Goal: Task Accomplishment & Management: Complete application form

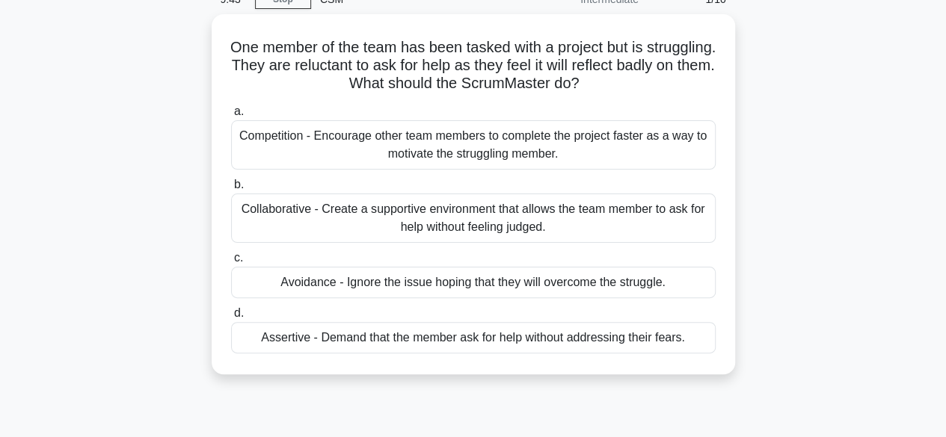
scroll to position [76, 0]
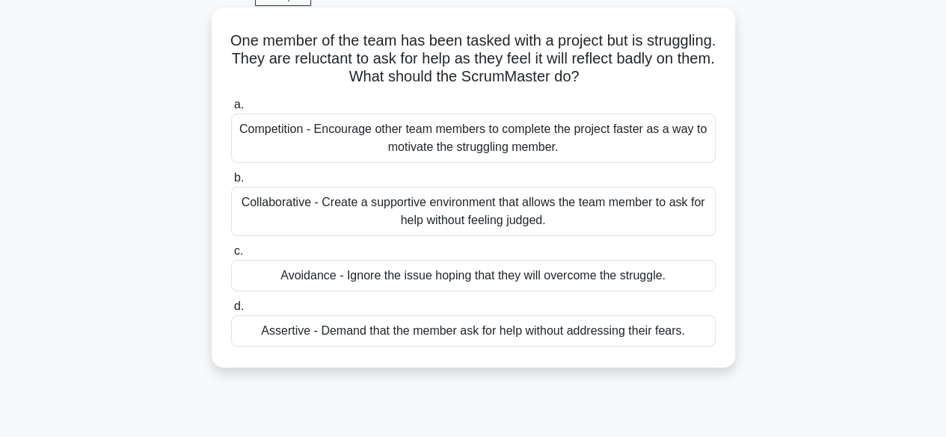
click at [510, 239] on div "a. Competition - Encourage other team members to complete the project faster as…" at bounding box center [473, 221] width 502 height 257
click at [508, 221] on div "Collaborative - Create a supportive environment that allows the team member to …" at bounding box center [473, 211] width 484 height 49
click at [231, 183] on input "b. Collaborative - Create a supportive environment that allows the team member …" at bounding box center [231, 178] width 0 height 10
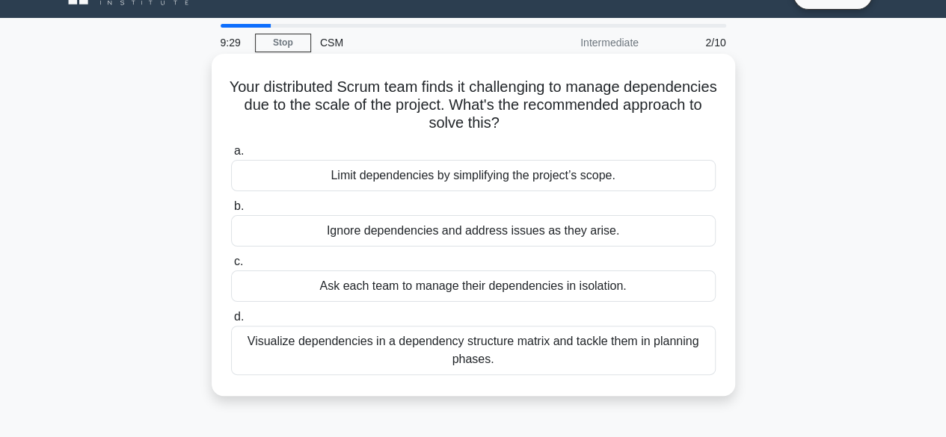
scroll to position [0, 0]
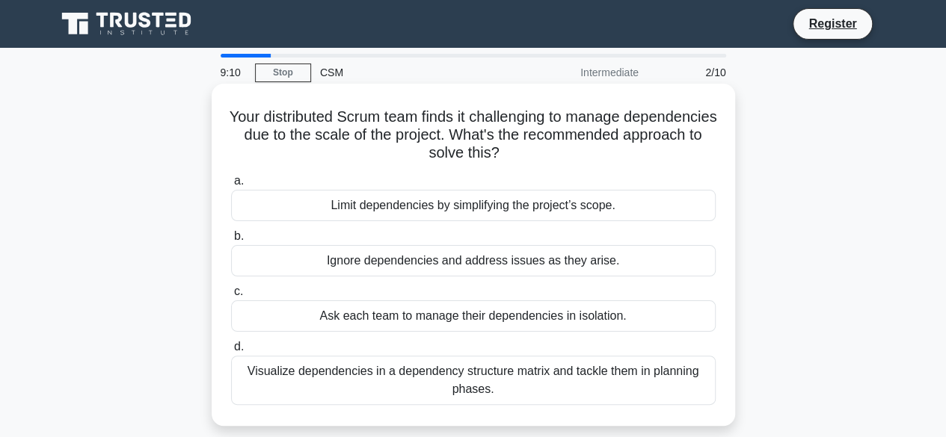
click at [519, 377] on div "Visualize dependencies in a dependency structure matrix and tackle them in plan…" at bounding box center [473, 380] width 484 height 49
click at [231, 352] on input "d. Visualize dependencies in a dependency structure matrix and tackle them in p…" at bounding box center [231, 347] width 0 height 10
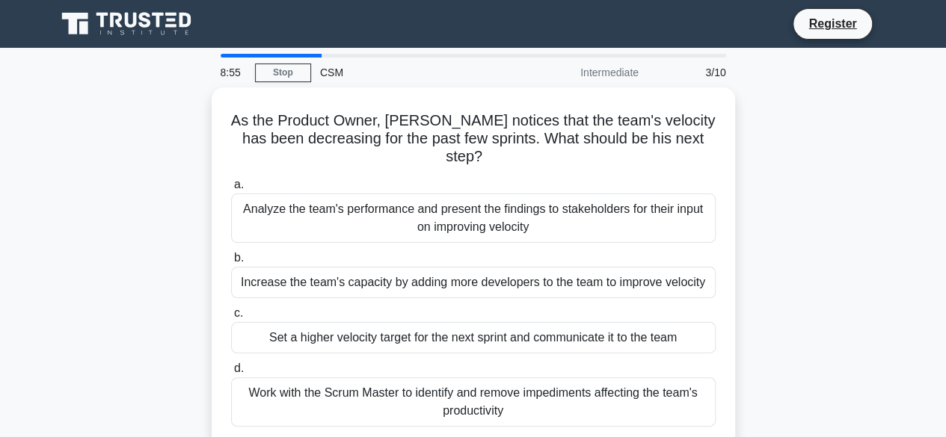
click at [519, 377] on div "Work with the Scrum Master to identify and remove impediments affecting the tea…" at bounding box center [473, 401] width 484 height 49
click at [231, 374] on input "d. Work with the Scrum Master to identify and remove impediments affecting the …" at bounding box center [231, 369] width 0 height 10
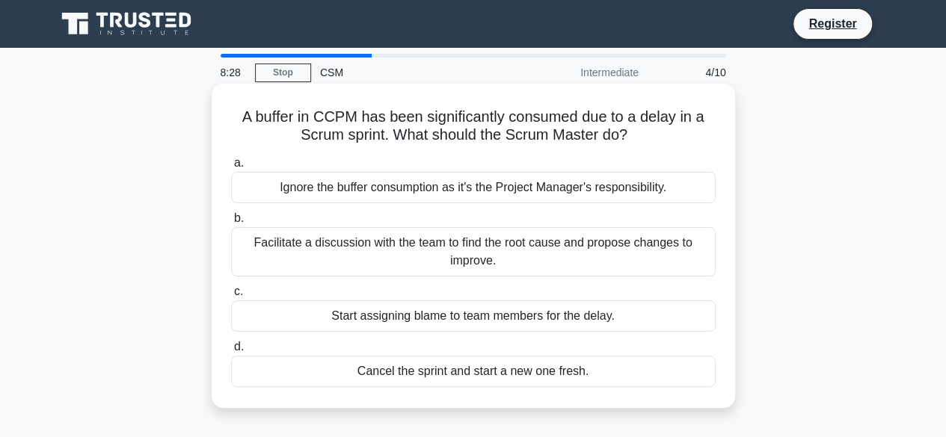
click at [461, 258] on div "Facilitate a discussion with the team to find the root cause and propose change…" at bounding box center [473, 251] width 484 height 49
click at [231, 223] on input "b. Facilitate a discussion with the team to find the root cause and propose cha…" at bounding box center [231, 219] width 0 height 10
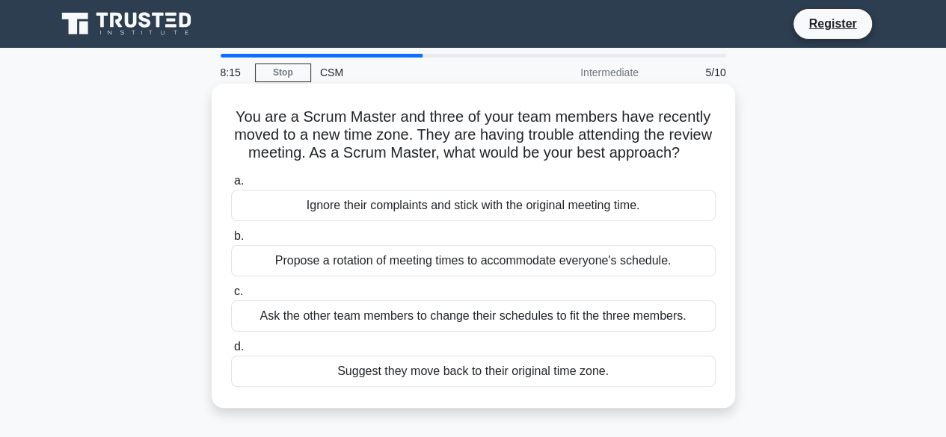
click at [464, 277] on div "Propose a rotation of meeting times to accommodate everyone's schedule." at bounding box center [473, 260] width 484 height 31
click at [231, 241] on input "b. Propose a rotation of meeting times to accommodate everyone's schedule." at bounding box center [231, 237] width 0 height 10
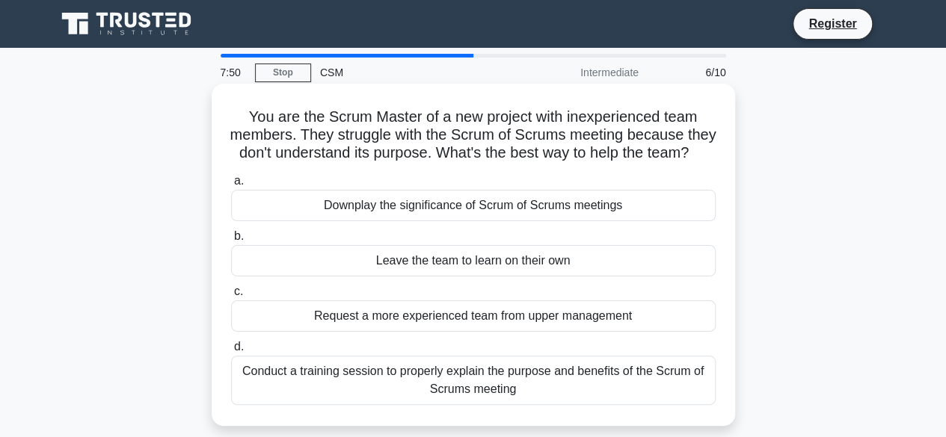
click at [458, 397] on div "Conduct a training session to properly explain the purpose and benefits of the …" at bounding box center [473, 380] width 484 height 49
click at [231, 352] on input "d. Conduct a training session to properly explain the purpose and benefits of t…" at bounding box center [231, 347] width 0 height 10
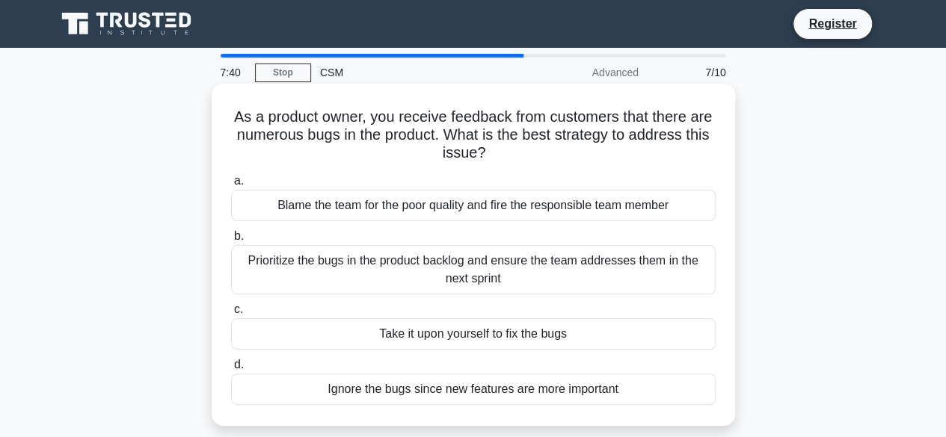
click at [492, 270] on div "Prioritize the bugs in the product backlog and ensure the team addresses them i…" at bounding box center [473, 269] width 484 height 49
click at [231, 241] on input "b. Prioritize the bugs in the product backlog and ensure the team addresses the…" at bounding box center [231, 237] width 0 height 10
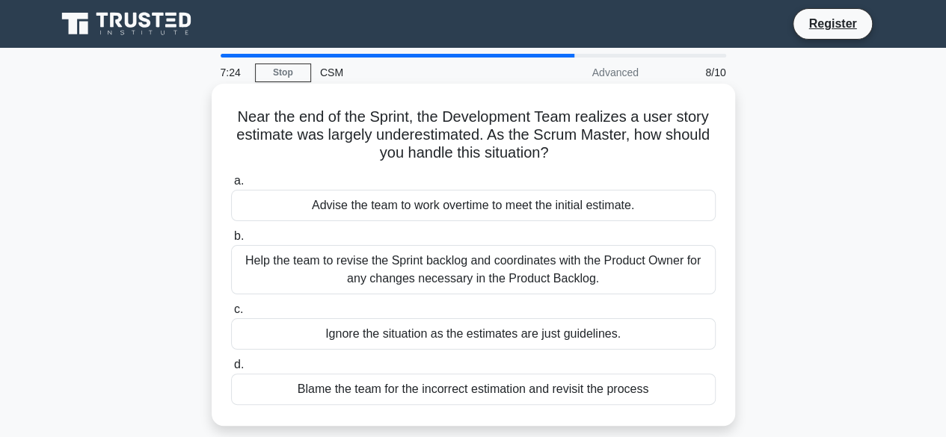
click at [472, 267] on div "Help the team to revise the Sprint backlog and coordinates with the Product Own…" at bounding box center [473, 269] width 484 height 49
click at [231, 241] on input "b. Help the team to revise the Sprint backlog and coordinates with the Product …" at bounding box center [231, 237] width 0 height 10
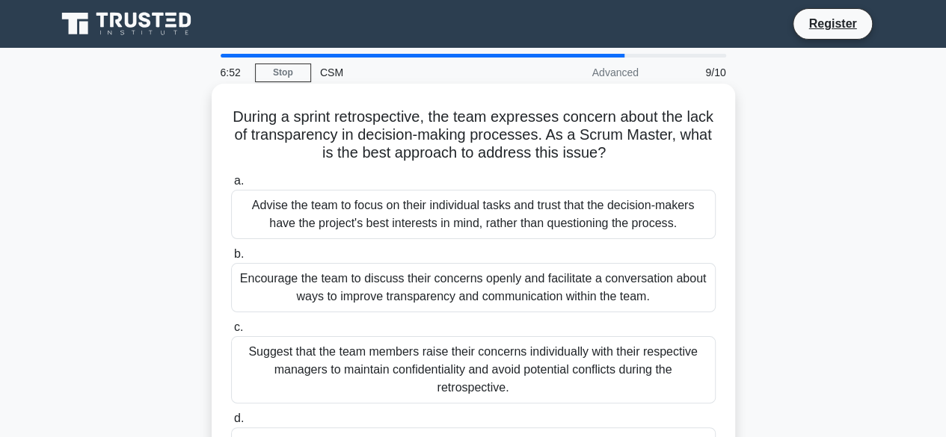
click at [434, 281] on div "Encourage the team to discuss their concerns openly and facilitate a conversati…" at bounding box center [473, 287] width 484 height 49
click at [231, 259] on input "b. Encourage the team to discuss their concerns openly and facilitate a convers…" at bounding box center [231, 255] width 0 height 10
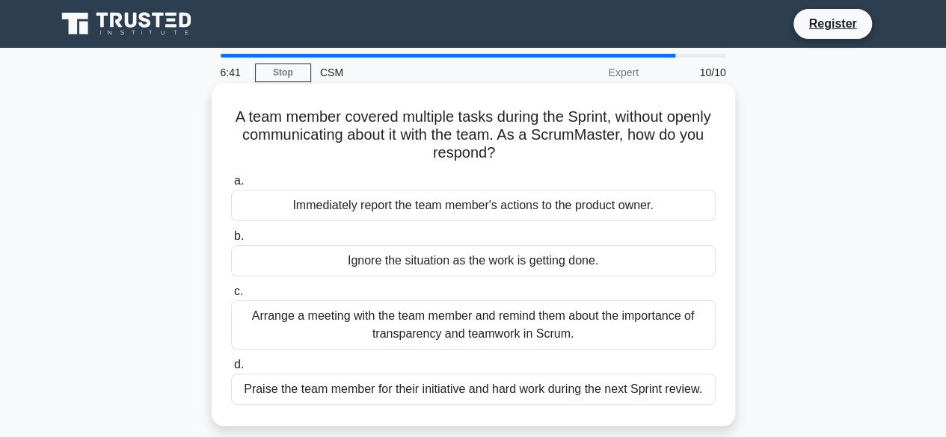
click at [513, 325] on div "Arrange a meeting with the team member and remind them about the importance of …" at bounding box center [473, 324] width 484 height 49
click at [231, 297] on input "c. Arrange a meeting with the team member and remind them about the importance …" at bounding box center [231, 292] width 0 height 10
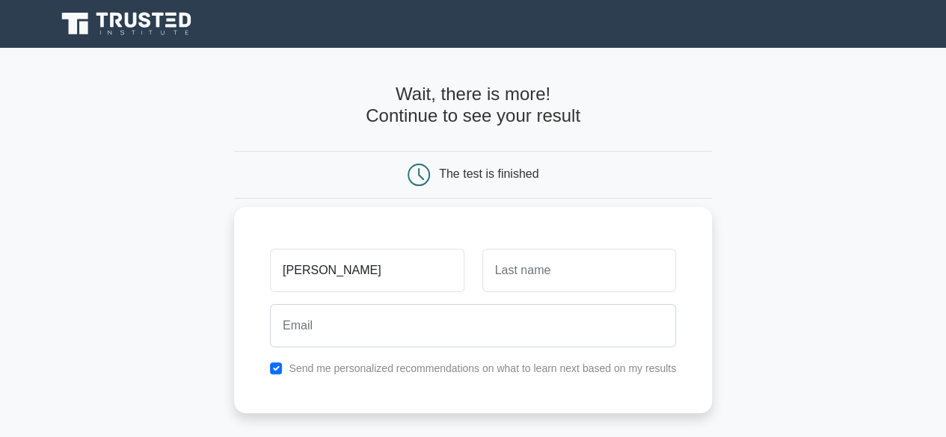
type input "[PERSON_NAME]"
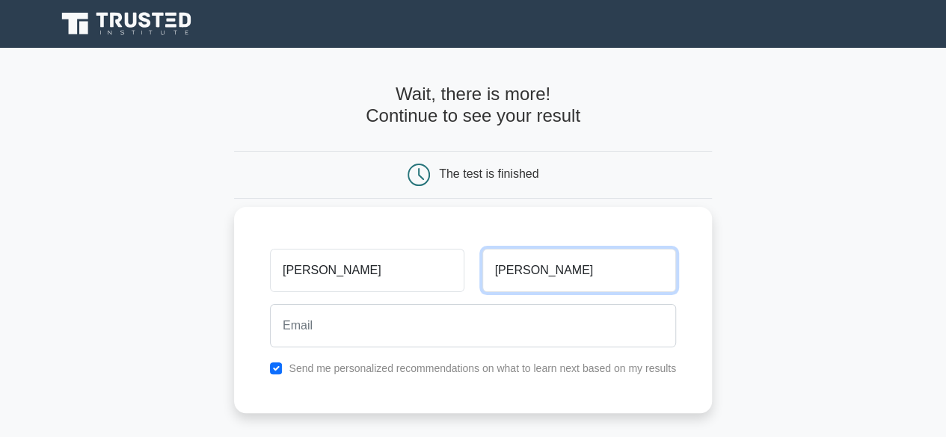
type input "Appalla"
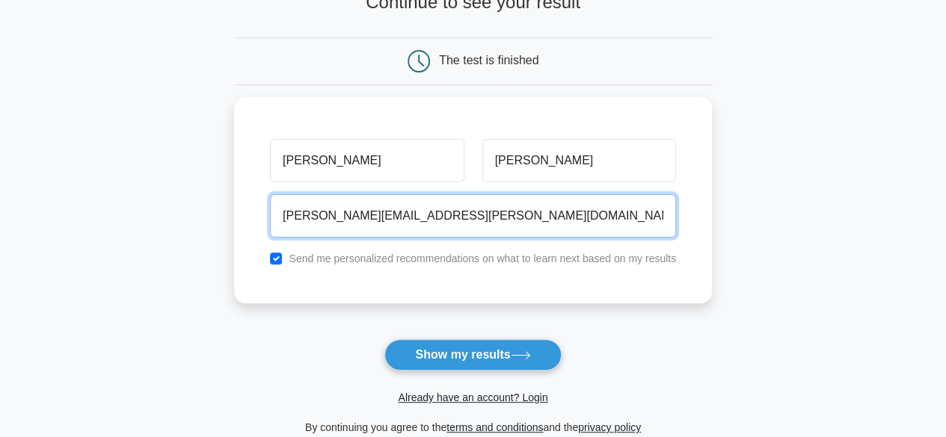
scroll to position [127, 0]
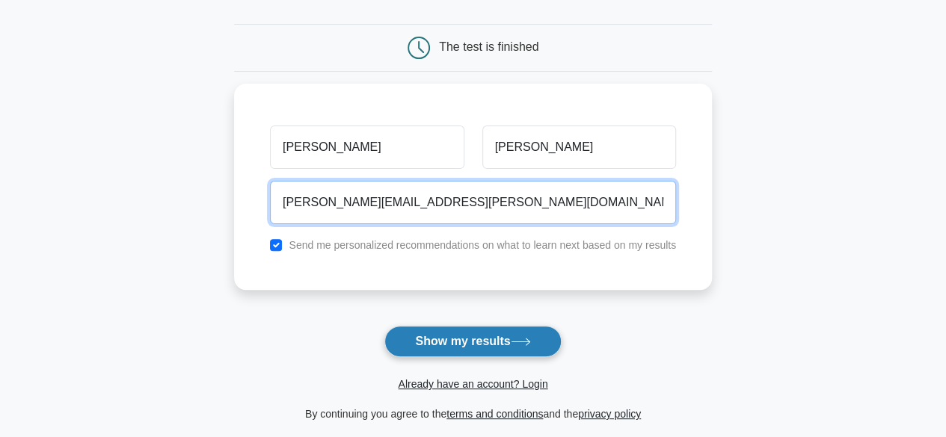
type input "soujanya.appalla@gmail.com"
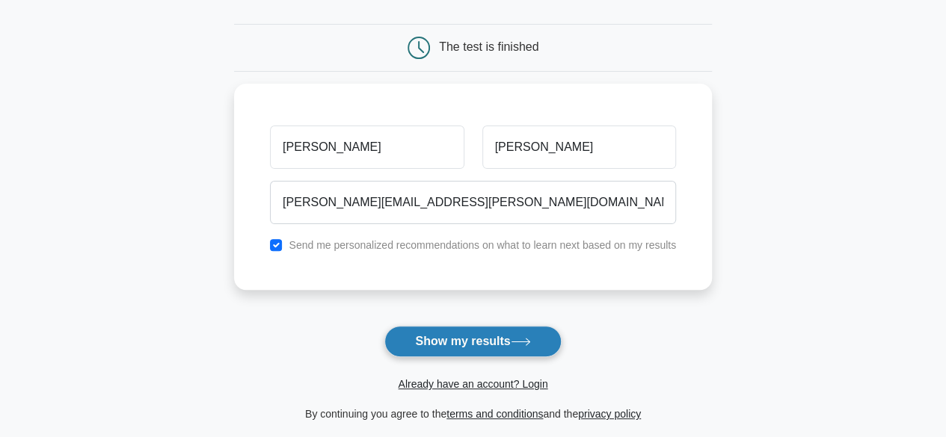
click at [444, 341] on button "Show my results" at bounding box center [472, 341] width 176 height 31
